Goal: Task Accomplishment & Management: Manage account settings

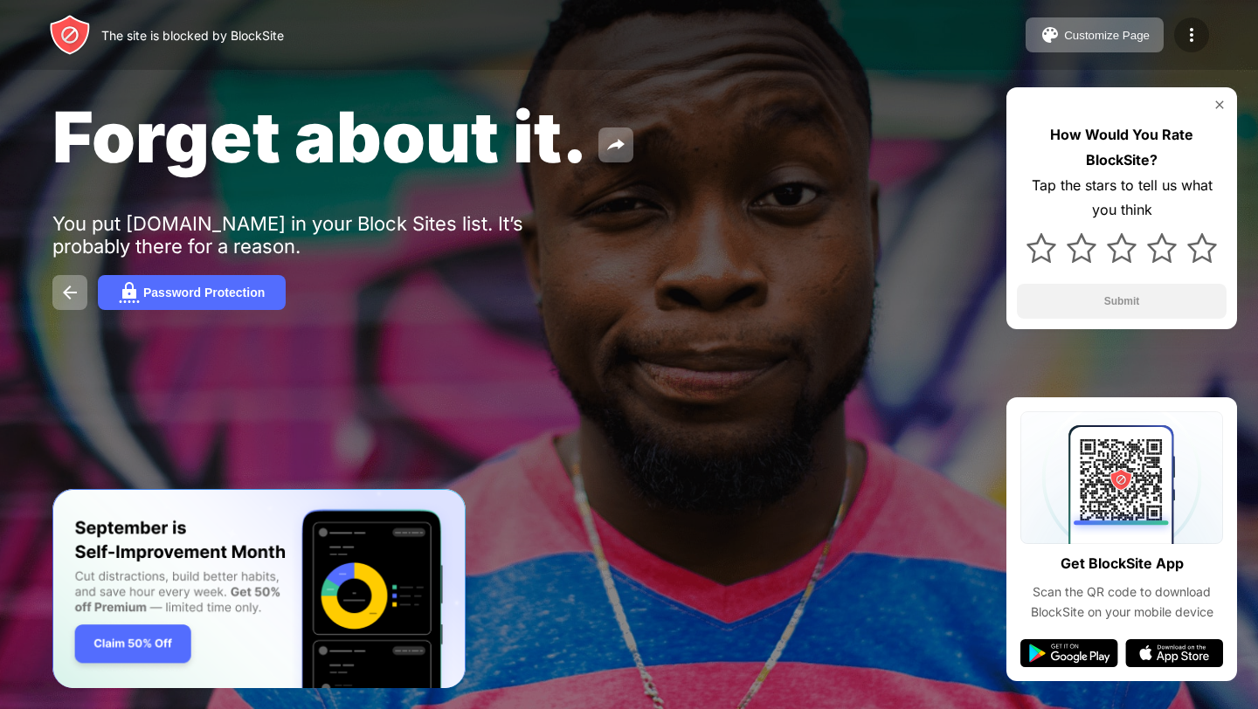
click at [1178, 44] on div at bounding box center [1191, 34] width 35 height 35
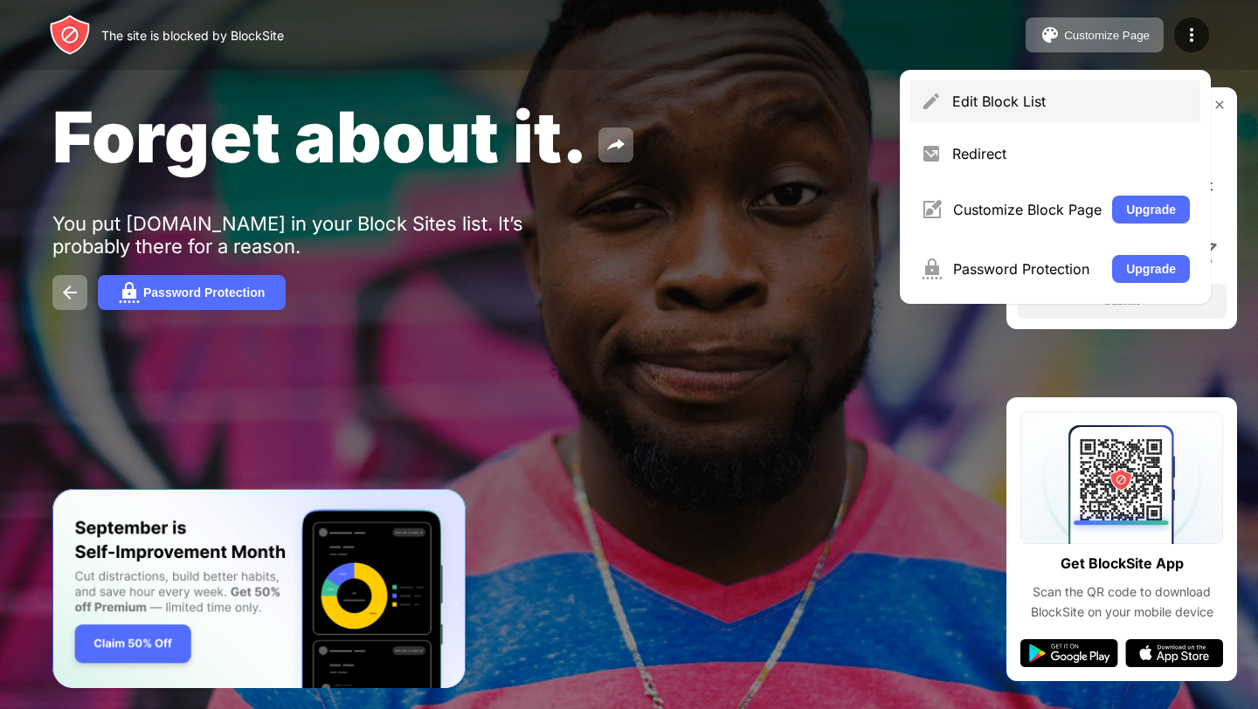
click at [1122, 93] on div "Edit Block List" at bounding box center [1071, 101] width 238 height 17
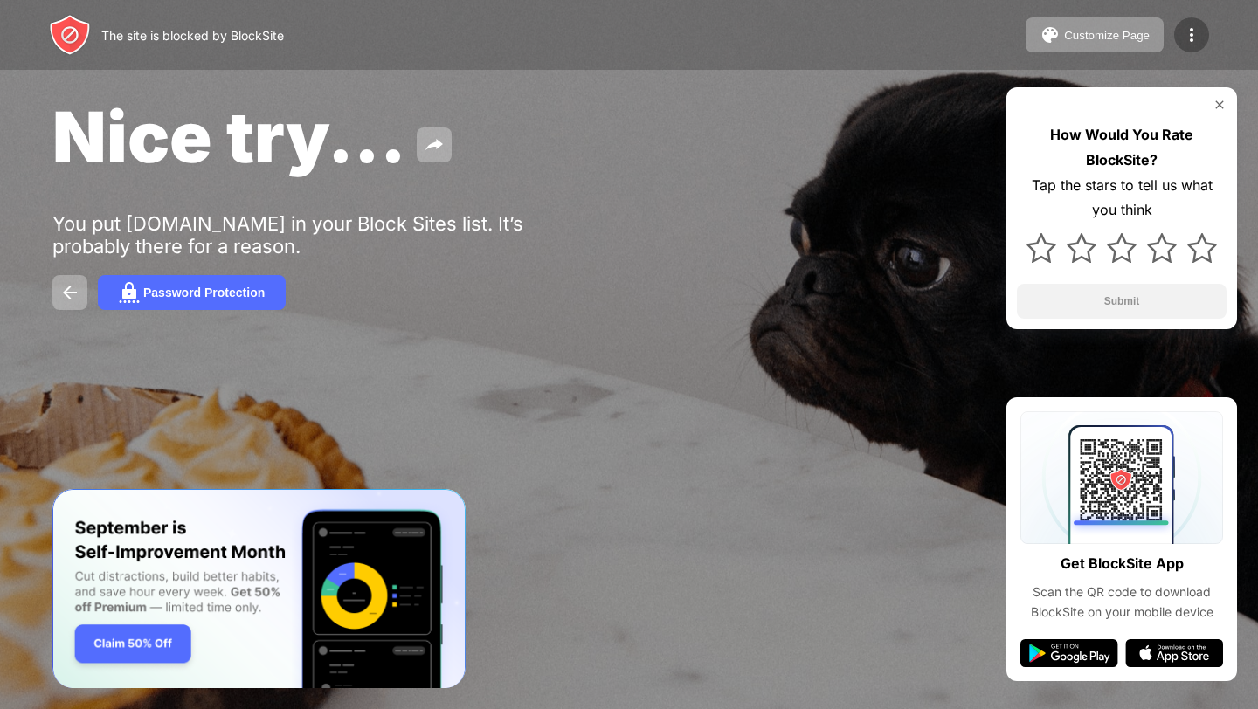
click at [1194, 38] on img at bounding box center [1191, 34] width 21 height 21
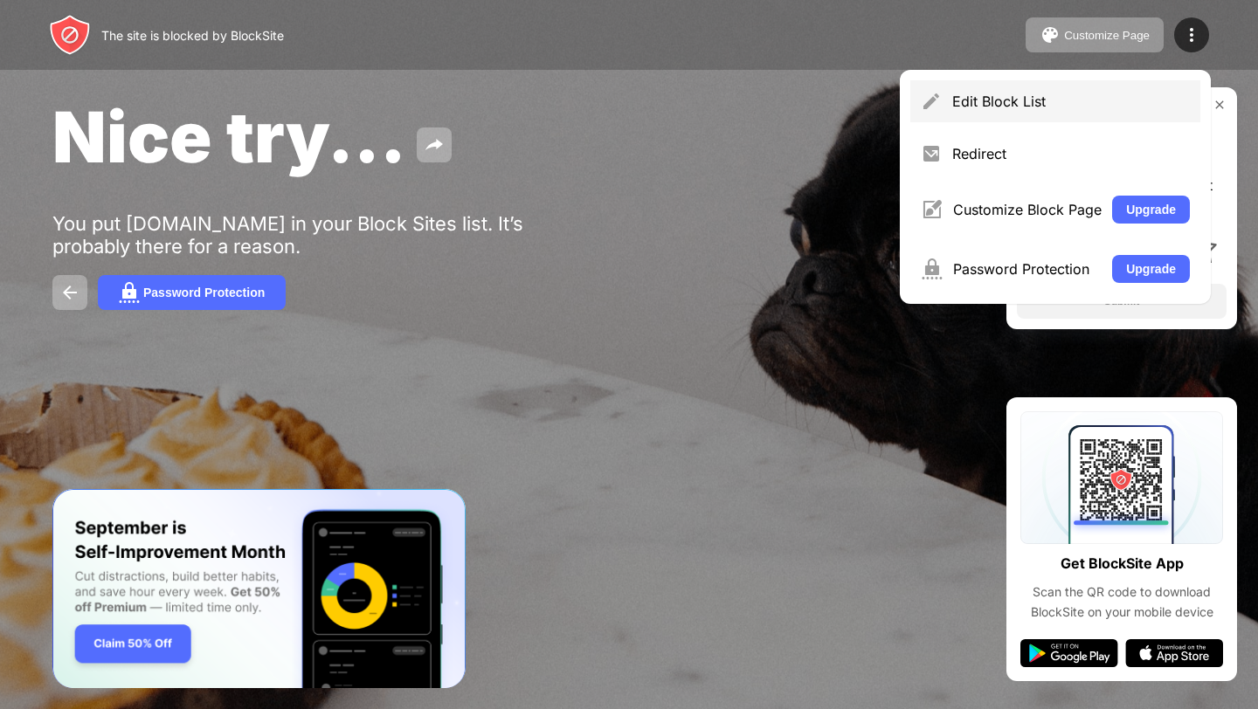
click at [1085, 90] on div "Edit Block List" at bounding box center [1055, 101] width 290 height 42
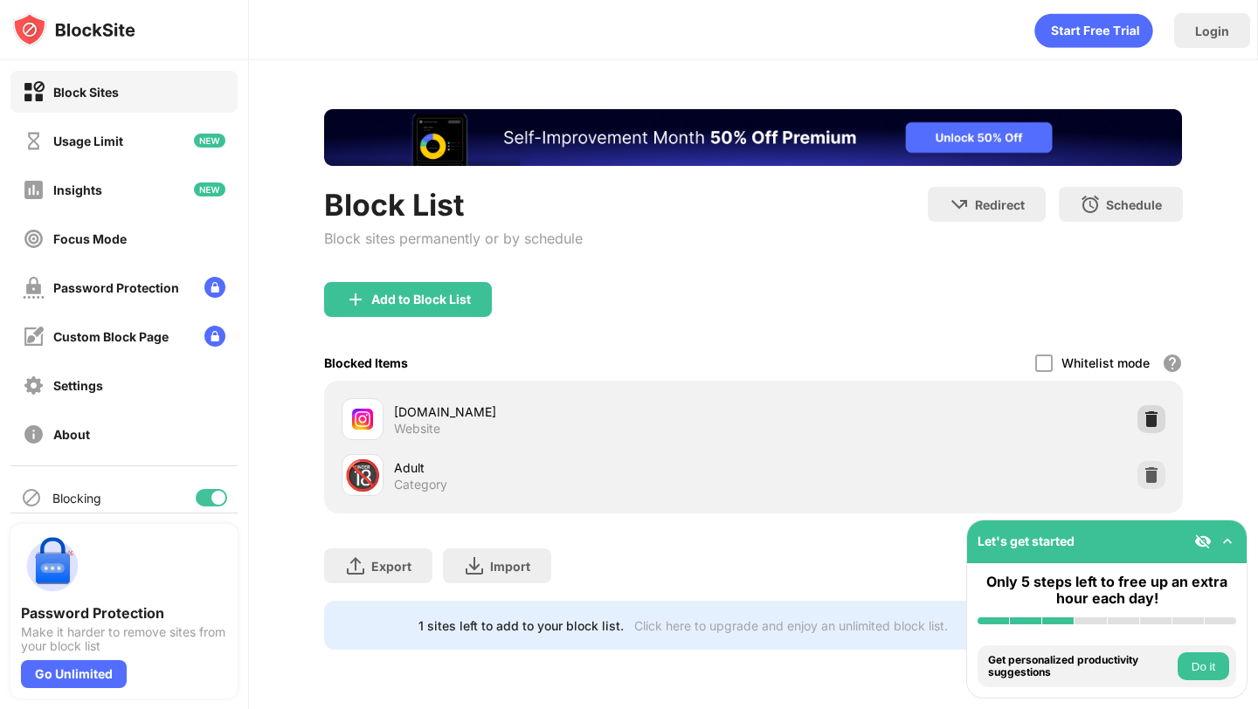
click at [1146, 416] on img at bounding box center [1151, 419] width 17 height 17
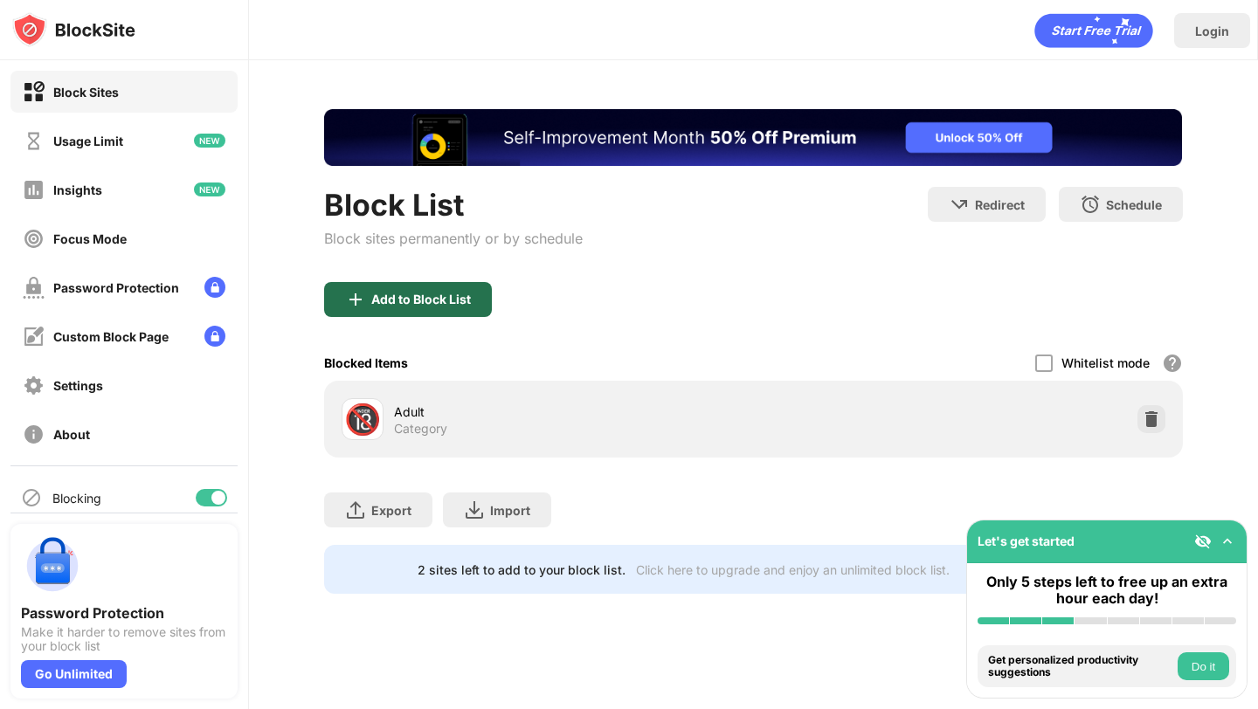
click at [466, 301] on div "Add to Block List" at bounding box center [421, 300] width 100 height 14
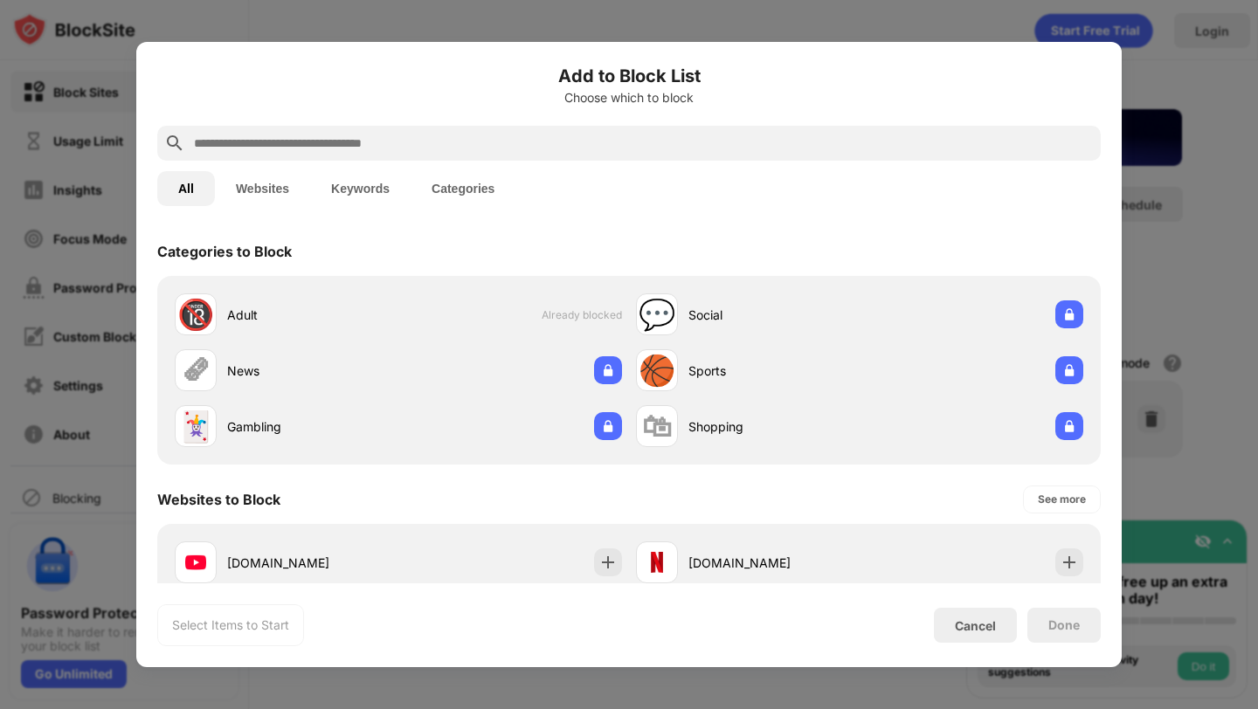
click at [523, 134] on input "text" at bounding box center [643, 143] width 902 height 21
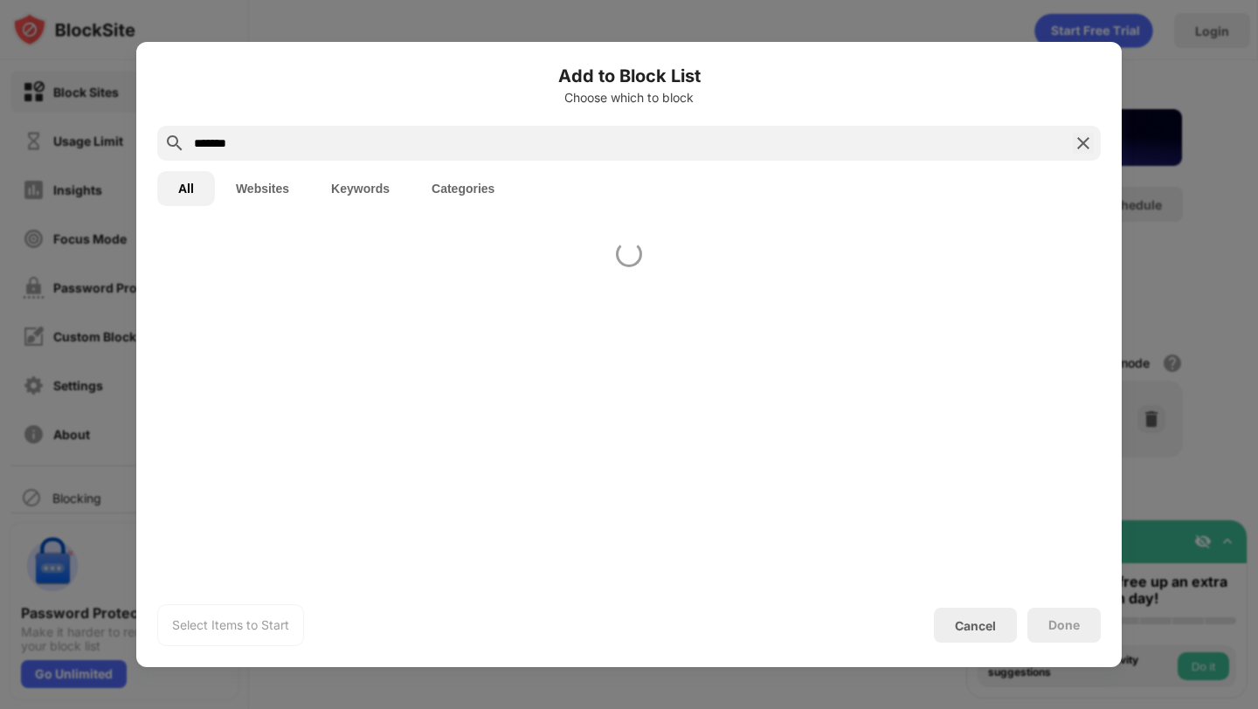
type input "*******"
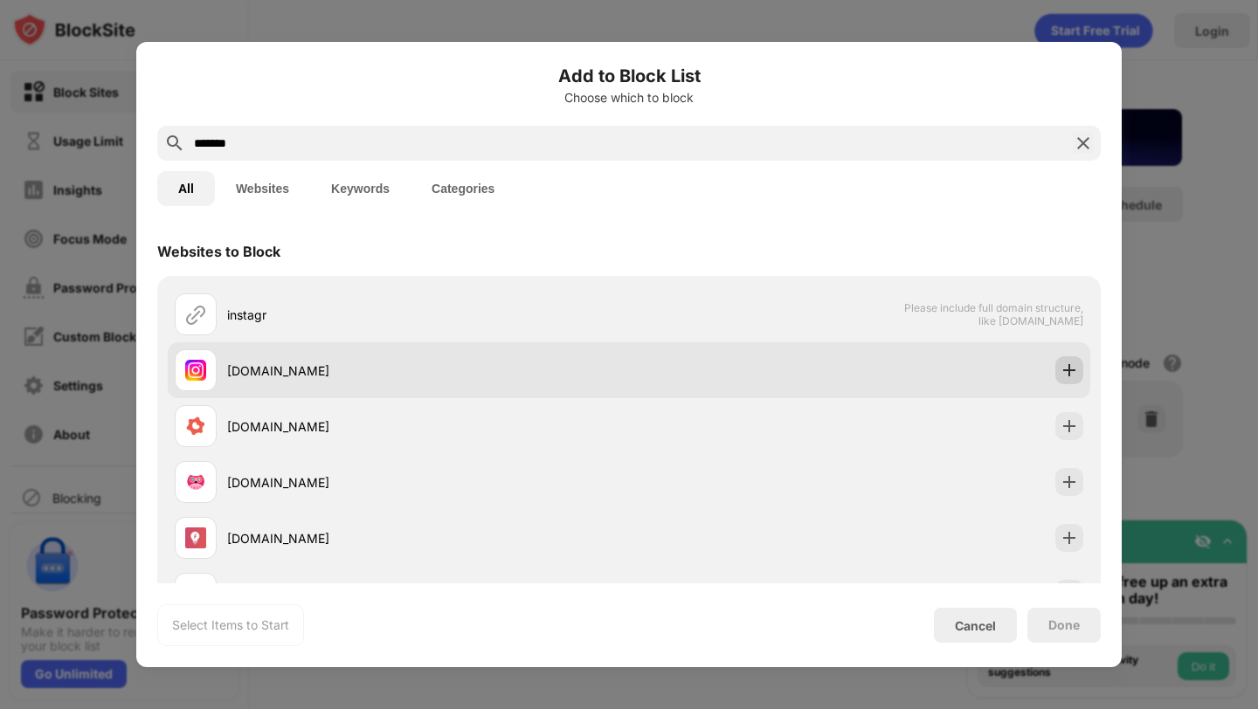
click at [1059, 363] on div at bounding box center [1070, 370] width 28 height 28
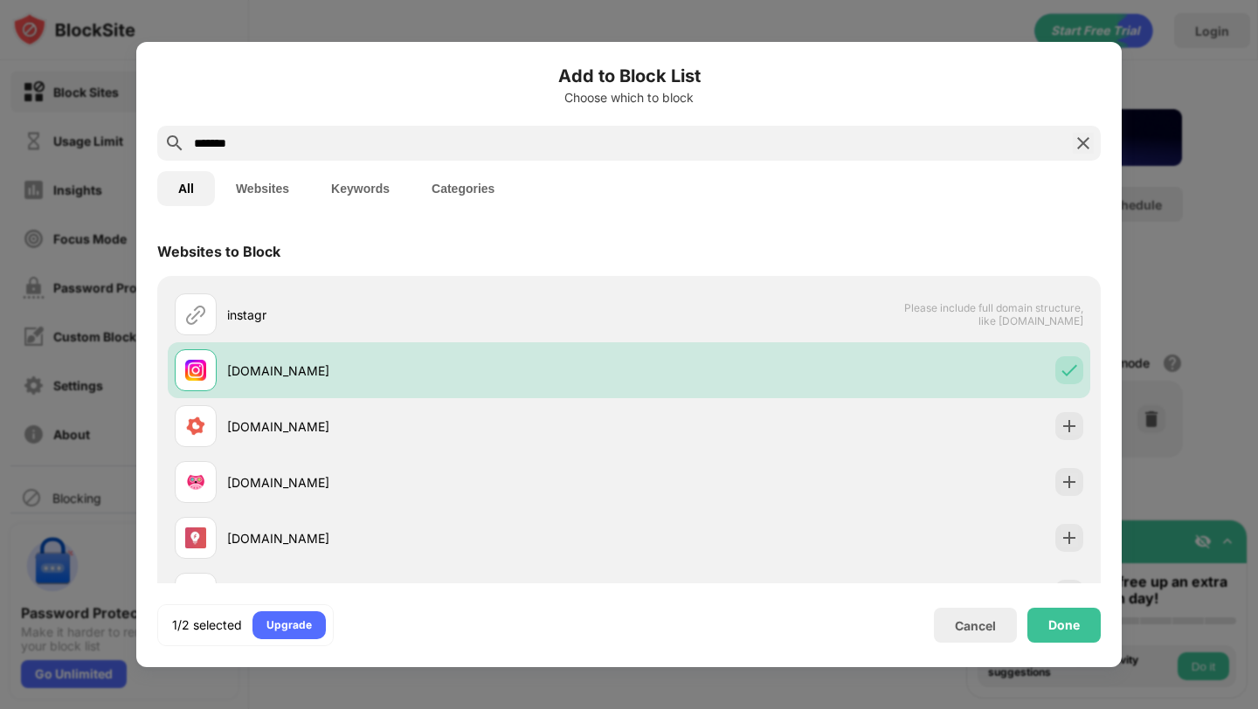
click at [1073, 624] on div "Done" at bounding box center [1064, 626] width 31 height 14
